Goal: Complete application form

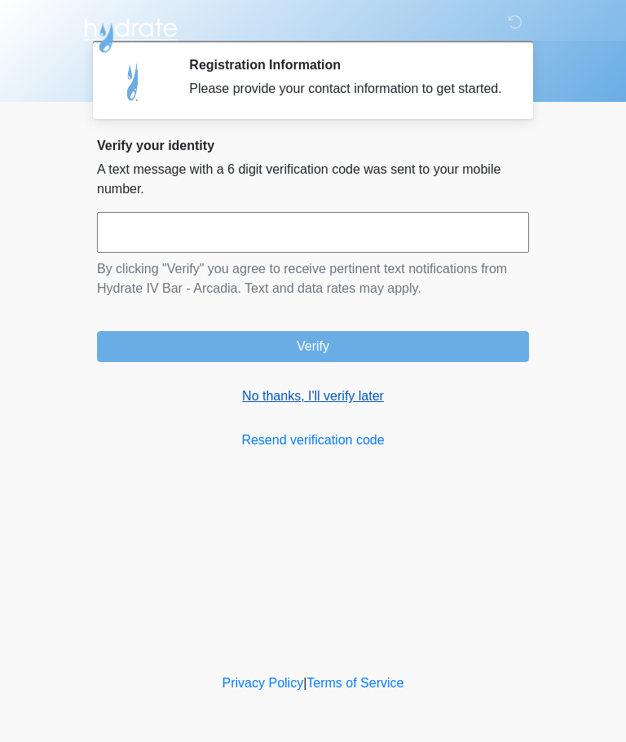
click at [357, 406] on link "No thanks, I'll verify later" at bounding box center [313, 396] width 432 height 20
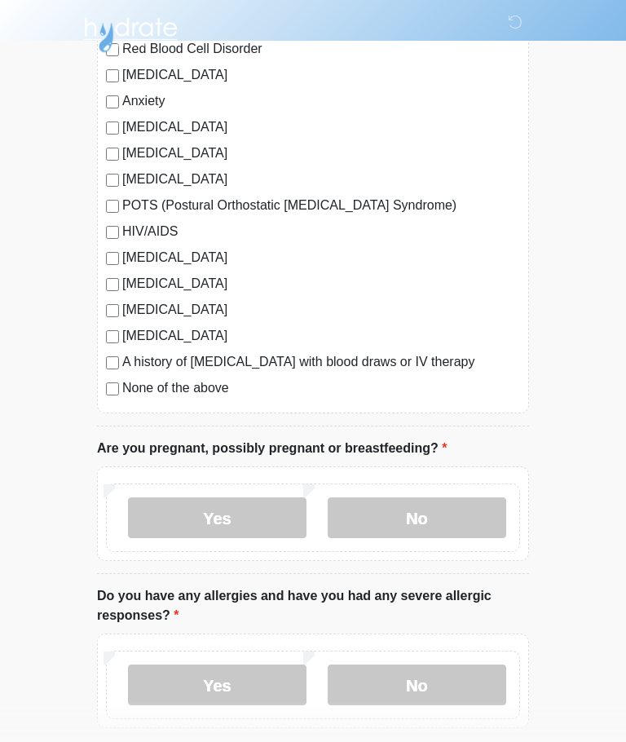
scroll to position [311, 0]
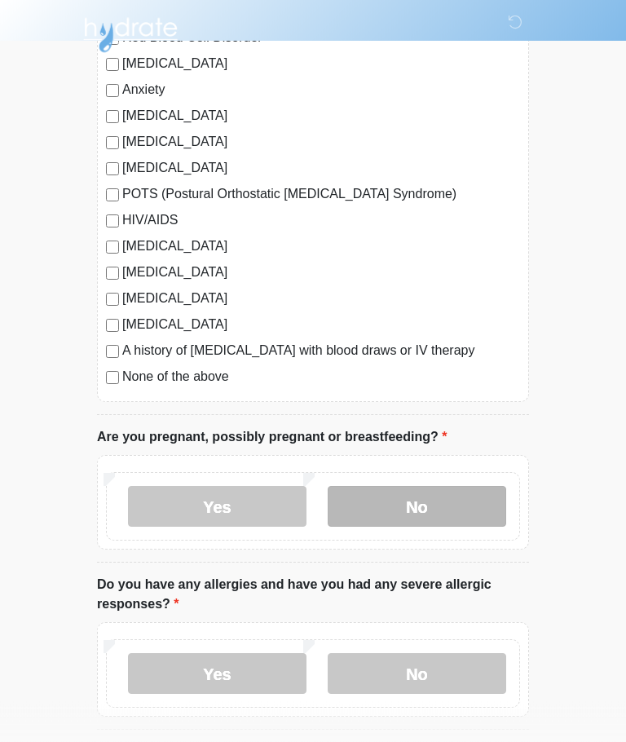
click at [456, 516] on label "No" at bounding box center [417, 507] width 178 height 41
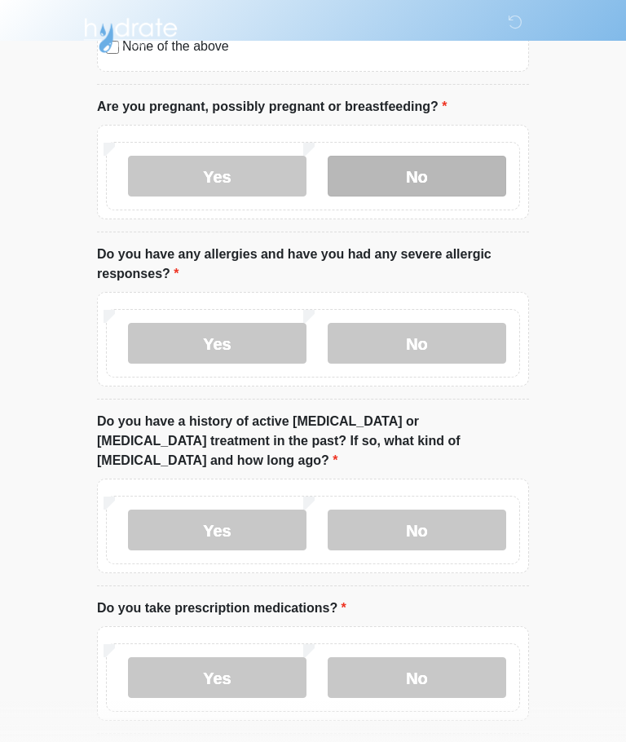
scroll to position [643, 0]
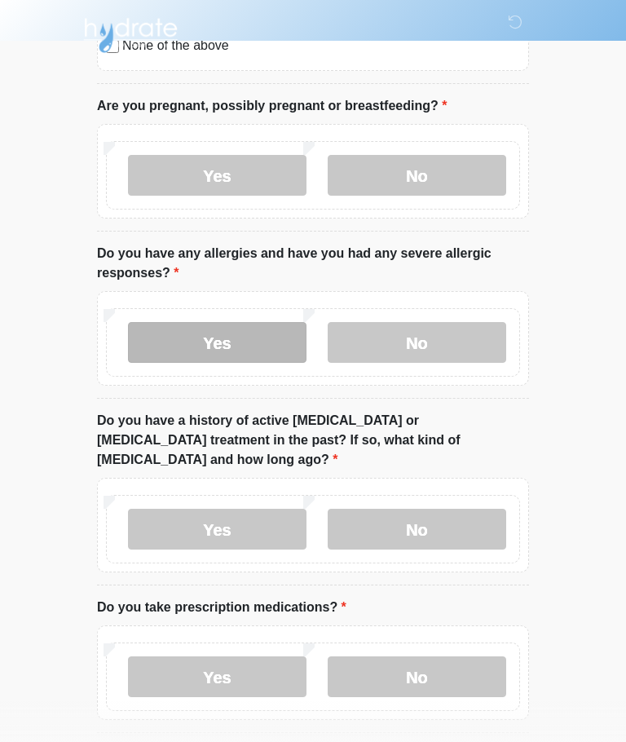
click at [234, 341] on label "Yes" at bounding box center [217, 342] width 178 height 41
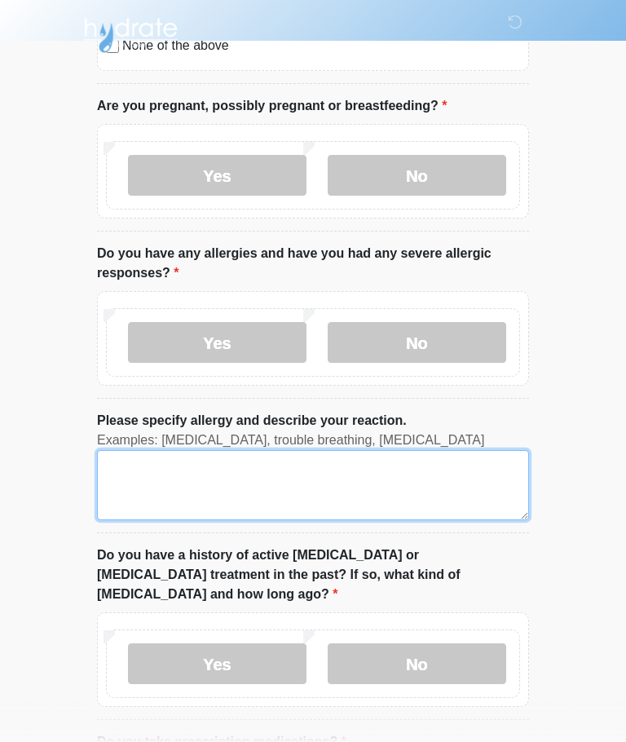
click at [139, 476] on textarea "Please specify allergy and describe your reaction." at bounding box center [313, 485] width 432 height 70
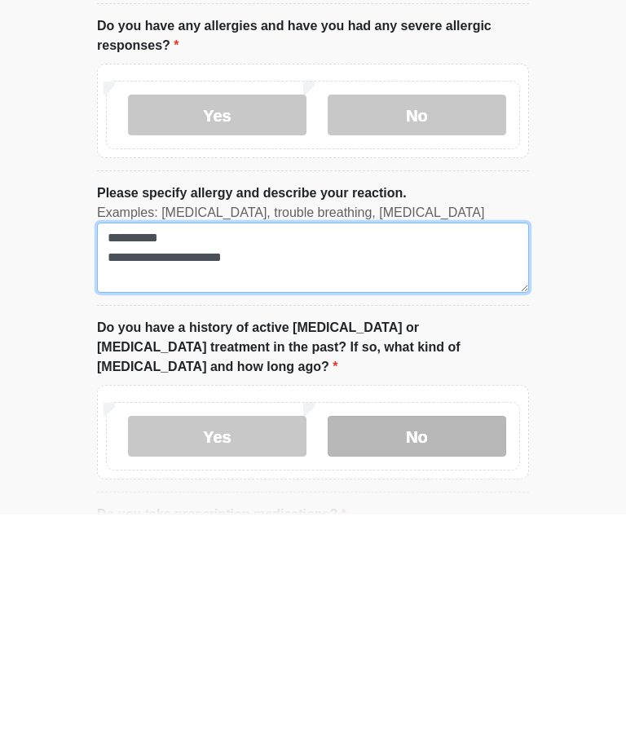
type textarea "**********"
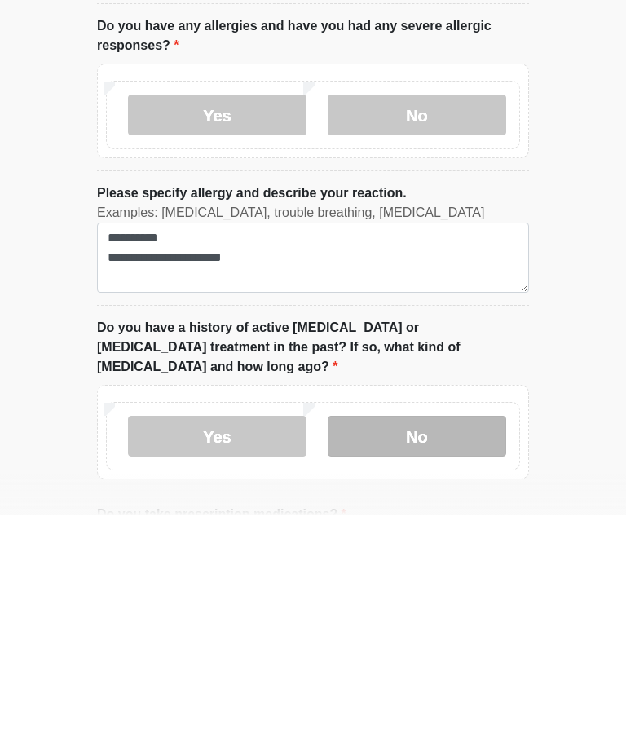
click at [432, 643] on label "No" at bounding box center [417, 663] width 178 height 41
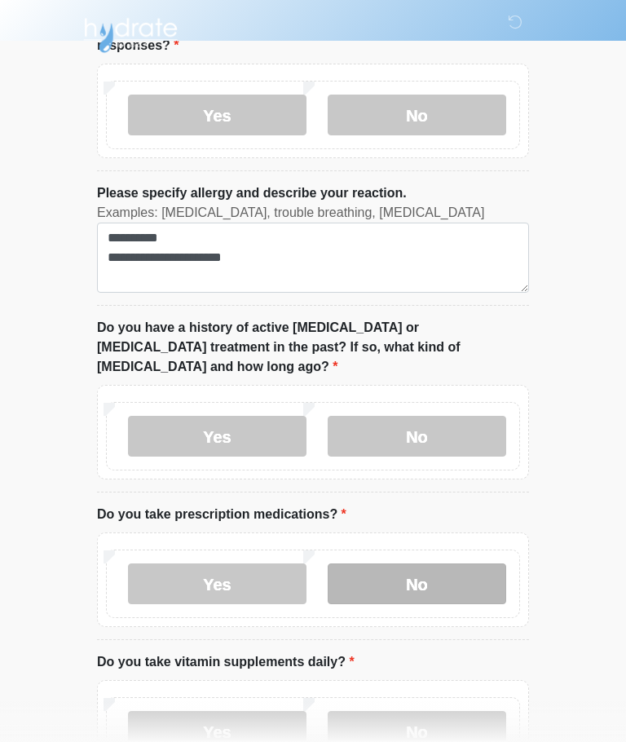
click at [438, 566] on label "No" at bounding box center [417, 583] width 178 height 41
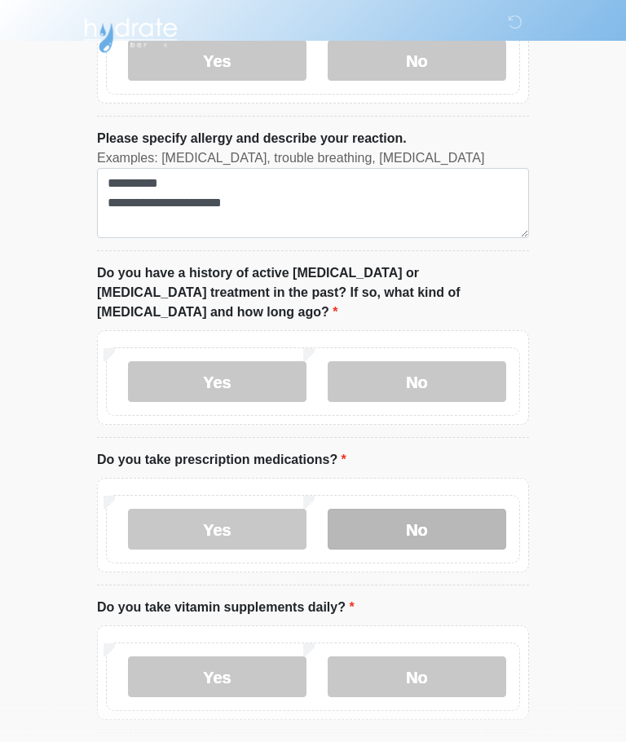
scroll to position [970, 0]
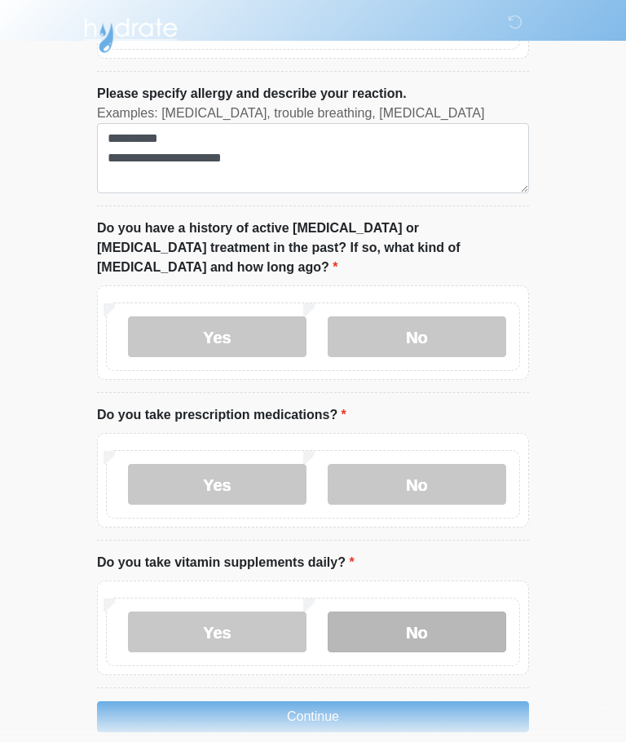
click at [433, 619] on label "No" at bounding box center [417, 631] width 178 height 41
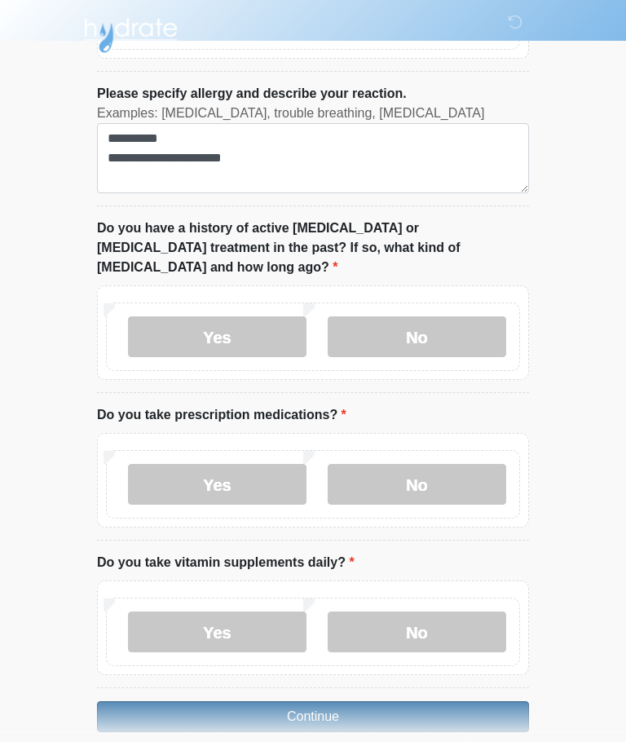
click at [381, 701] on button "Continue" at bounding box center [313, 716] width 432 height 31
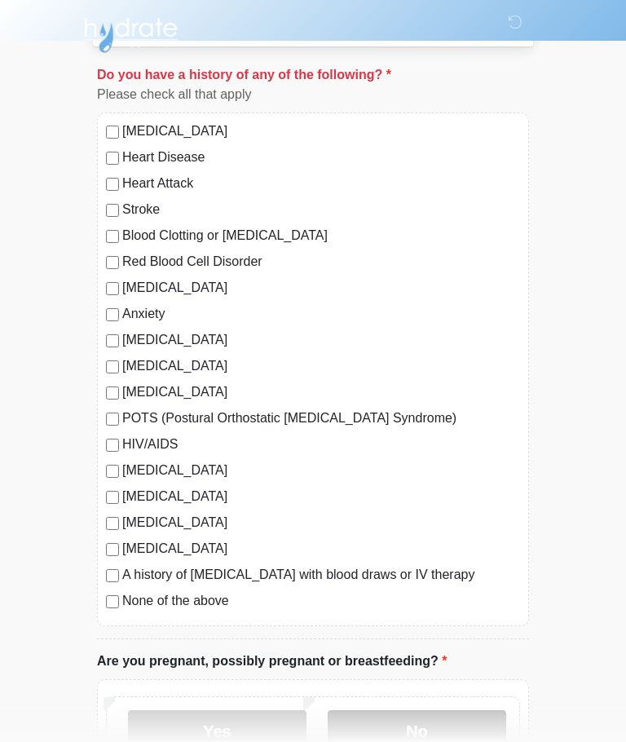
click at [443, 732] on label "No" at bounding box center [417, 730] width 178 height 41
click at [437, 729] on label "No" at bounding box center [417, 730] width 178 height 41
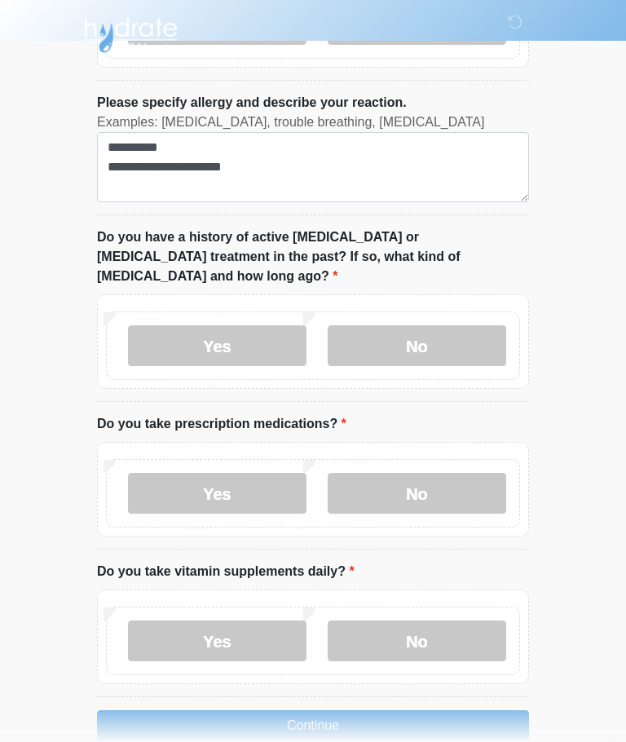
scroll to position [970, 0]
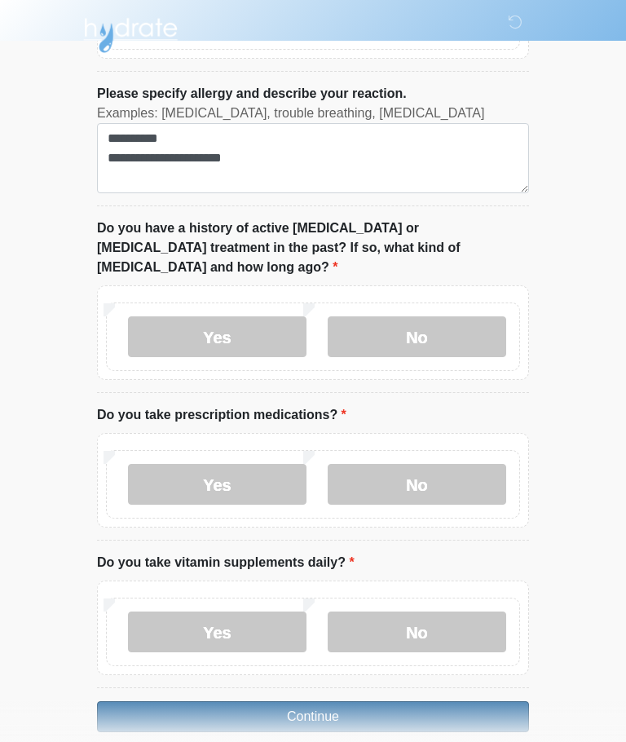
click at [387, 701] on button "Continue" at bounding box center [313, 716] width 432 height 31
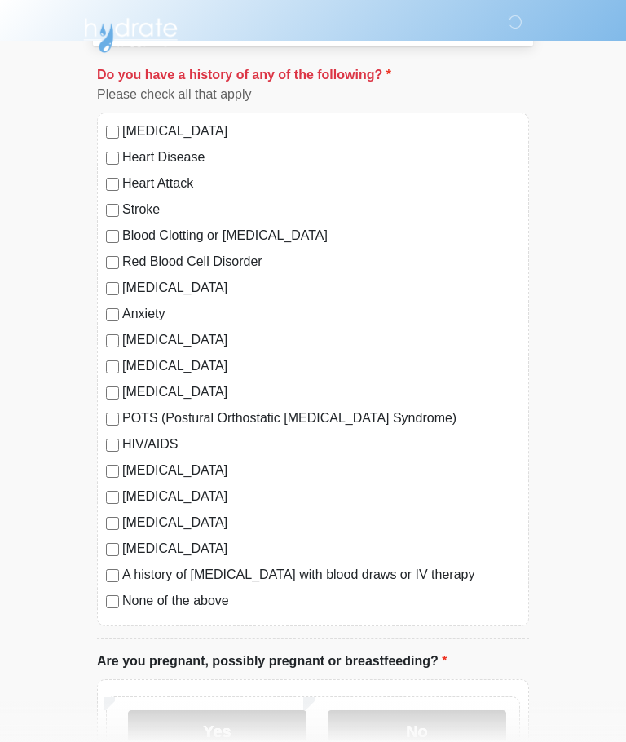
click at [177, 604] on label "None of the above" at bounding box center [321, 601] width 398 height 20
click at [424, 732] on label "No" at bounding box center [417, 730] width 178 height 41
click at [429, 734] on label "No" at bounding box center [417, 730] width 178 height 41
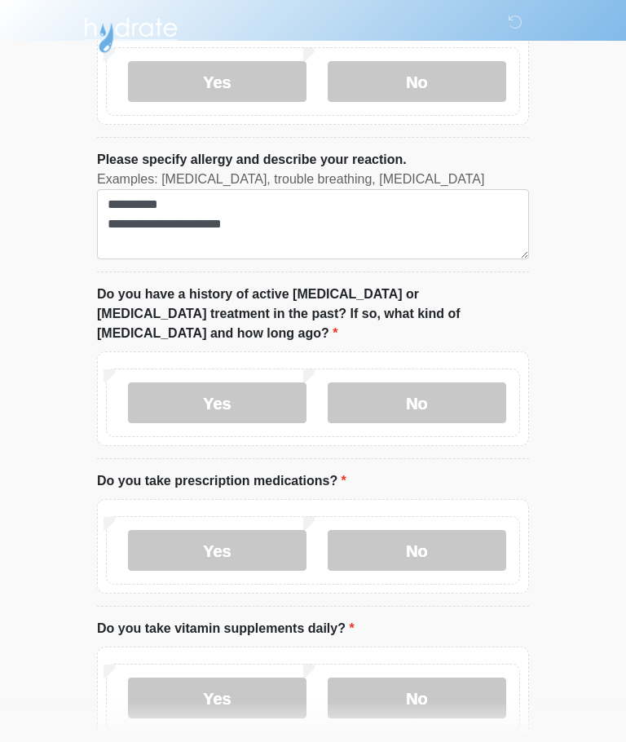
scroll to position [970, 0]
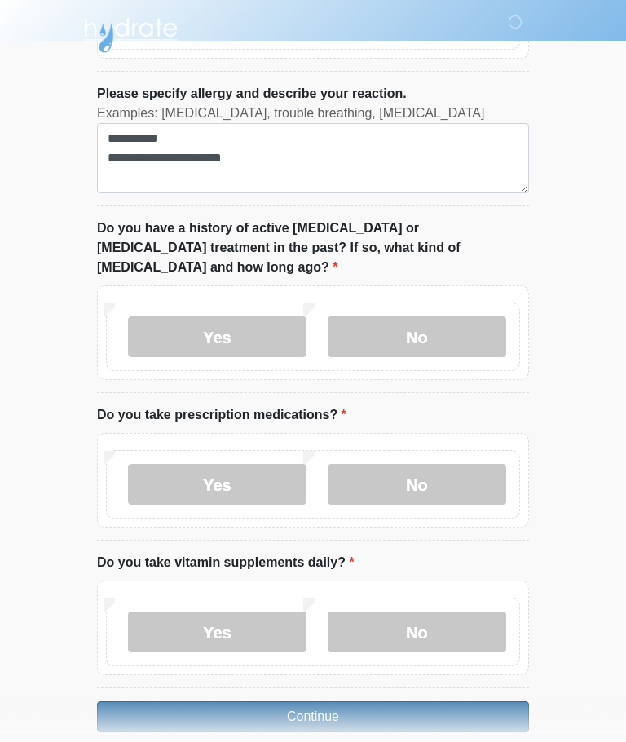
click at [363, 701] on button "Continue" at bounding box center [313, 716] width 432 height 31
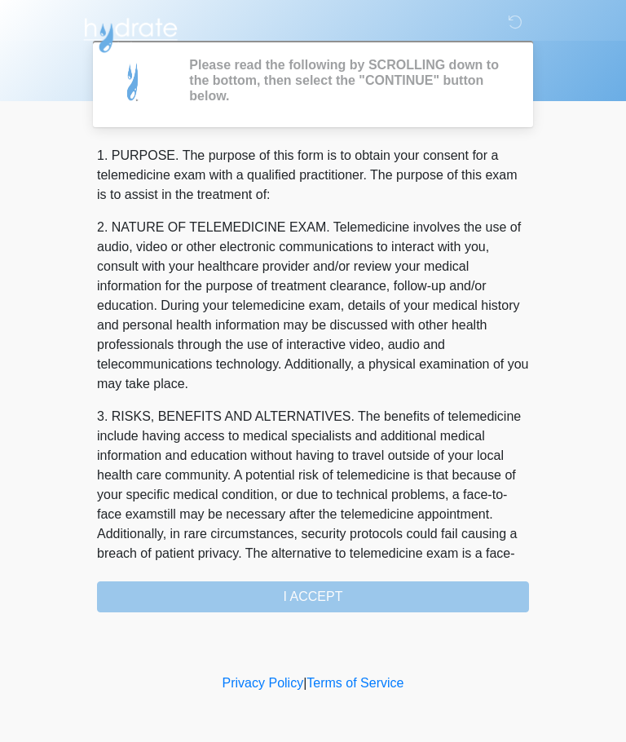
scroll to position [0, 0]
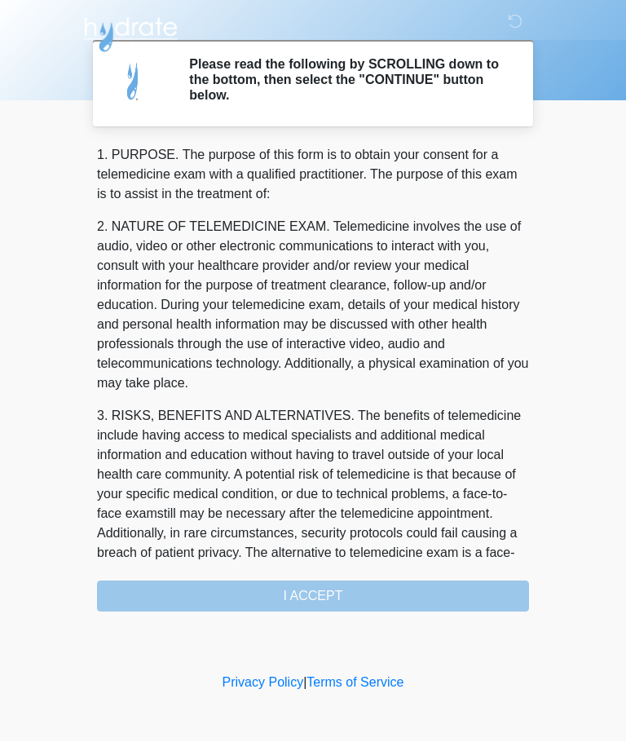
click at [404, 597] on div "1. PURPOSE. The purpose of this form is to obtain your consent for a telemedici…" at bounding box center [313, 379] width 432 height 466
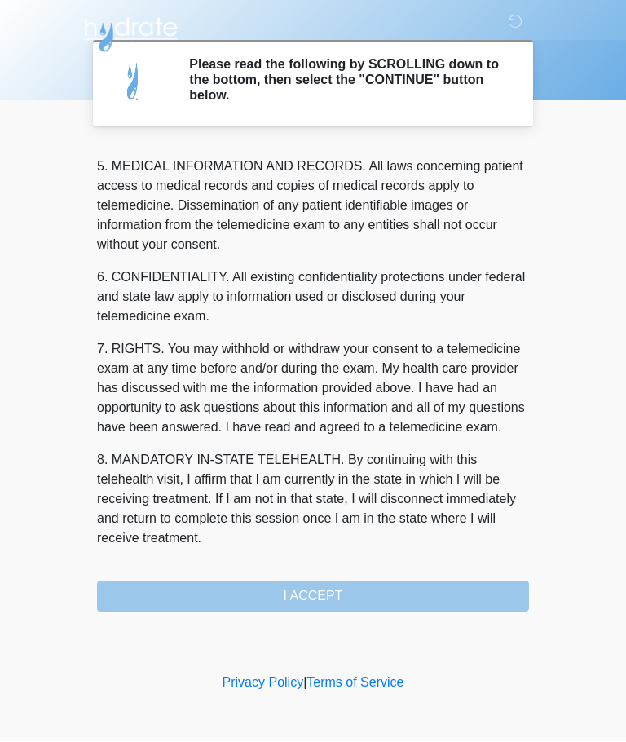
scroll to position [530, 0]
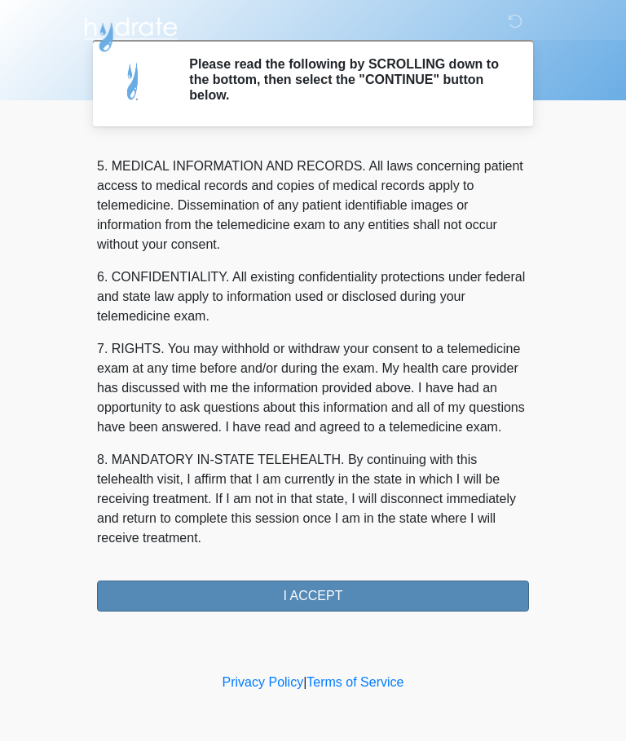
click at [336, 600] on button "I ACCEPT" at bounding box center [313, 596] width 432 height 31
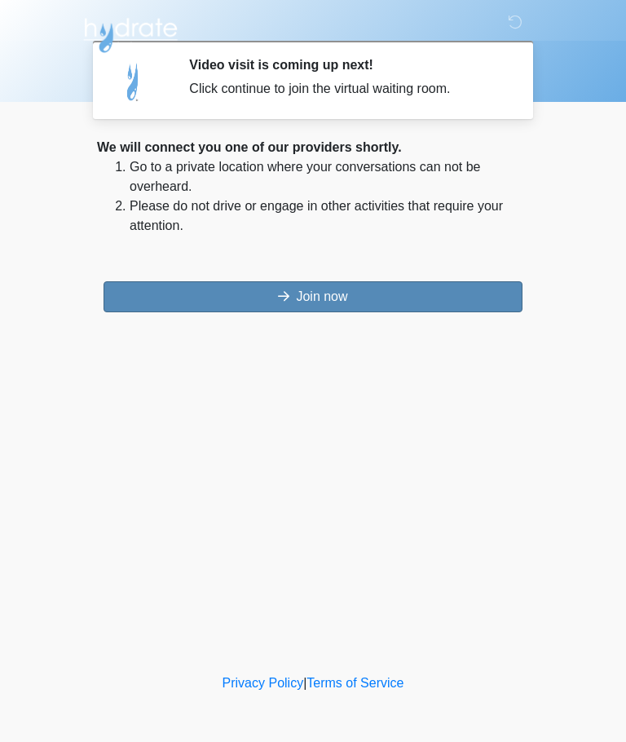
click at [354, 296] on button "Join now" at bounding box center [312, 296] width 419 height 31
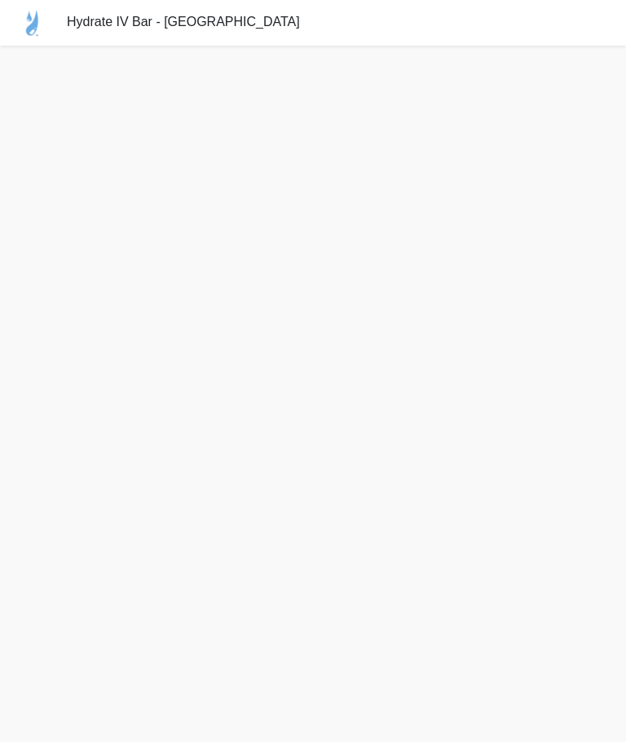
click at [201, 25] on span "Hydrate IV Bar - [GEOGRAPHIC_DATA]" at bounding box center [183, 22] width 233 height 14
